Goal: Register for event/course

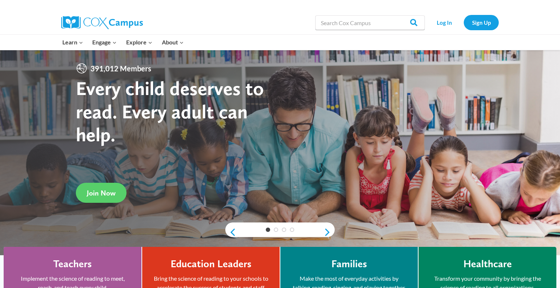
scroll to position [12, 0]
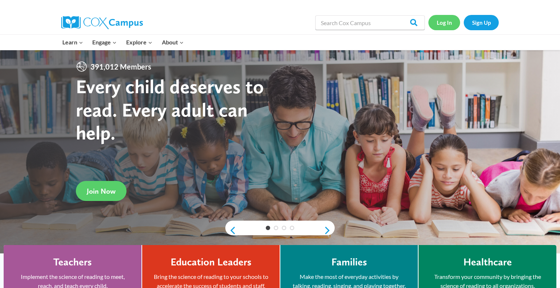
click at [444, 22] on link "Log In" at bounding box center [444, 22] width 32 height 15
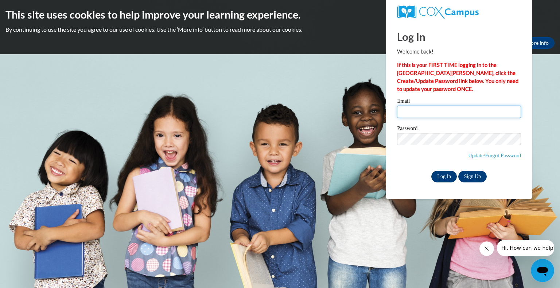
type input "mbasich@greenfield.k12.wi.us"
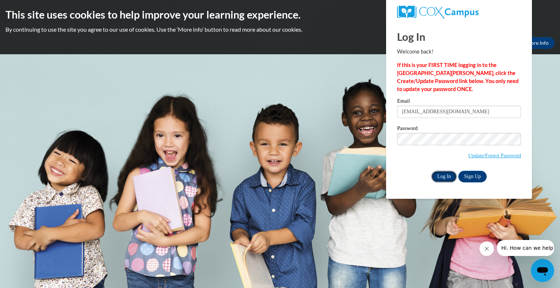
click at [441, 175] on input "Log In" at bounding box center [444, 177] width 26 height 12
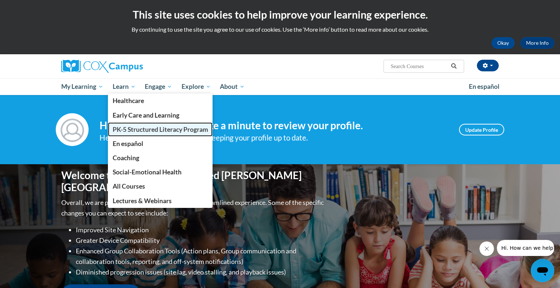
click at [129, 129] on span "PK-5 Structured Literacy Program" at bounding box center [161, 130] width 96 height 8
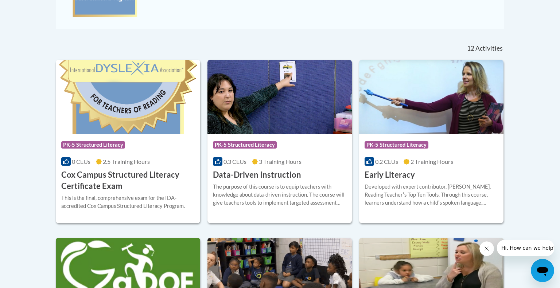
scroll to position [277, 0]
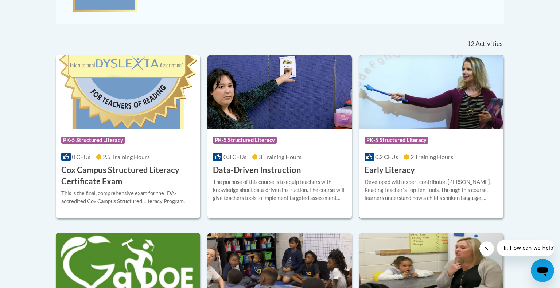
click at [433, 79] on img at bounding box center [431, 92] width 144 height 74
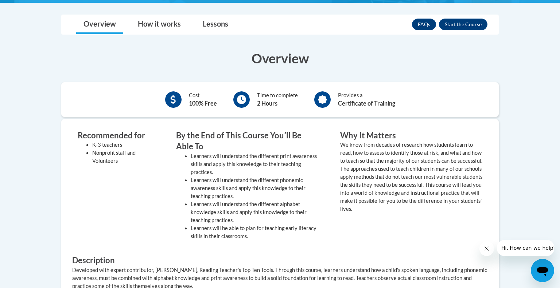
scroll to position [200, 0]
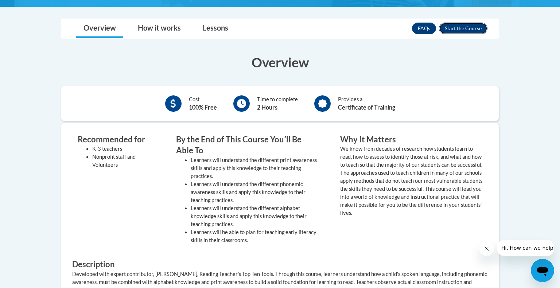
click at [455, 30] on button "Enroll" at bounding box center [463, 29] width 48 height 12
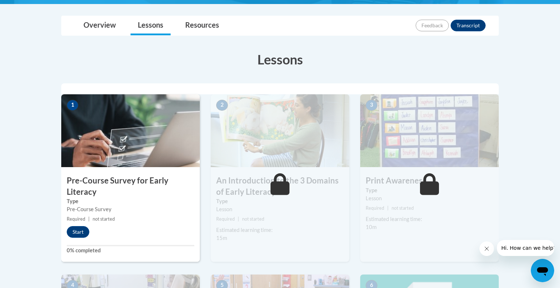
scroll to position [163, 0]
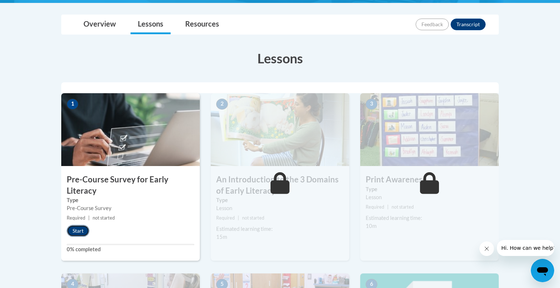
click at [82, 231] on button "Start" at bounding box center [78, 231] width 23 height 12
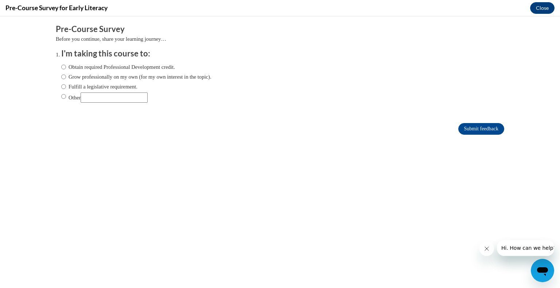
scroll to position [0, 0]
click at [63, 89] on input "Fulfill a legislative requirement." at bounding box center [63, 87] width 5 height 8
radio input "true"
click at [488, 129] on input "Submit feedback" at bounding box center [481, 129] width 46 height 12
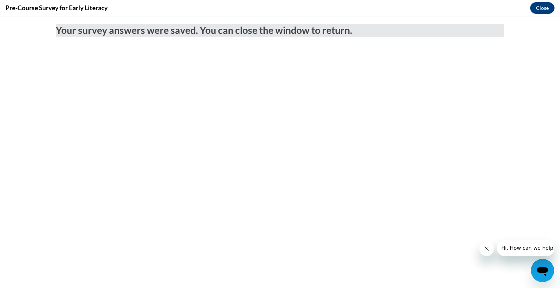
click at [482, 248] on button "Close message from company" at bounding box center [486, 249] width 15 height 15
click at [540, 11] on button "Close" at bounding box center [542, 8] width 24 height 12
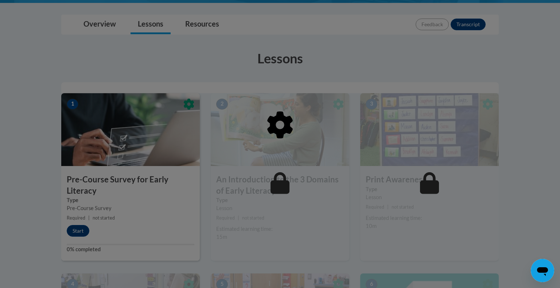
click at [297, 92] on div at bounding box center [280, 144] width 560 height 288
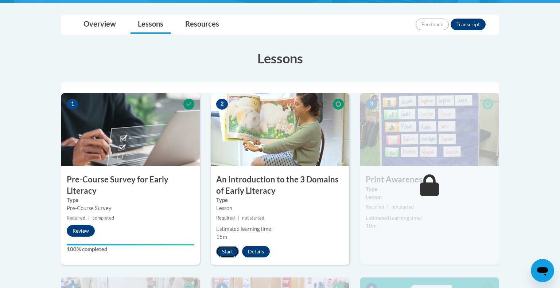
click at [229, 252] on button "Start" at bounding box center [227, 252] width 23 height 12
